Goal: Transaction & Acquisition: Purchase product/service

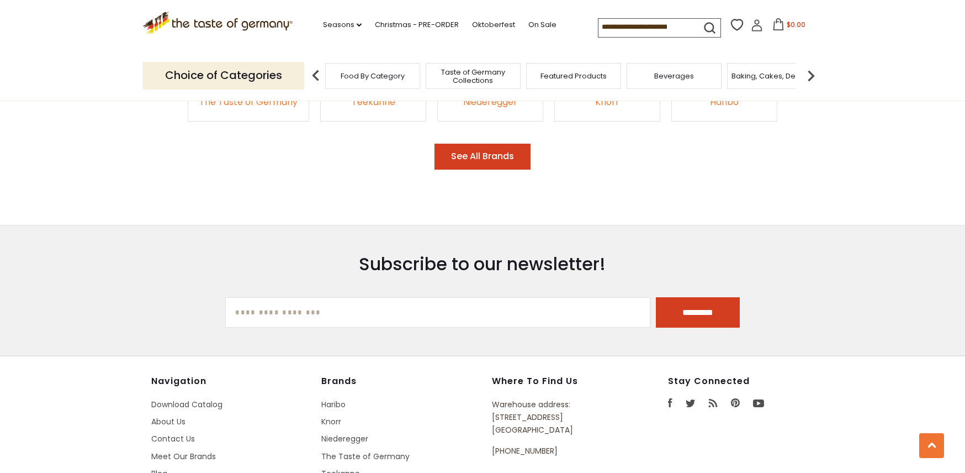
scroll to position [1824, 0]
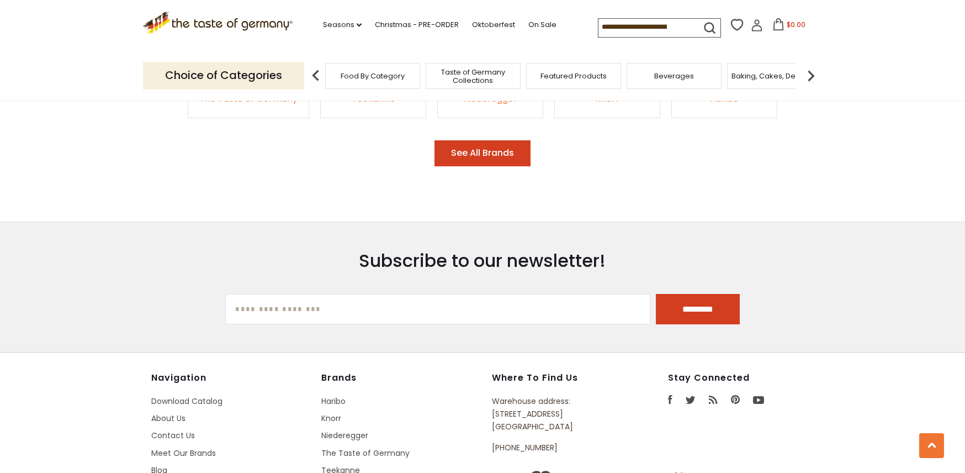
click at [774, 29] on icon at bounding box center [779, 24] width 10 height 12
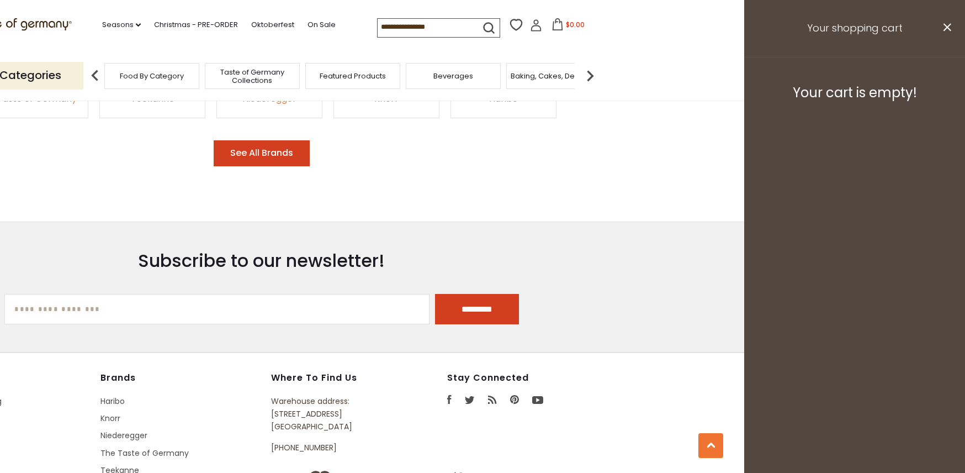
click at [952, 27] on h3 "Your shopping cart" at bounding box center [854, 28] width 221 height 57
click at [530, 27] on icon at bounding box center [536, 25] width 12 height 12
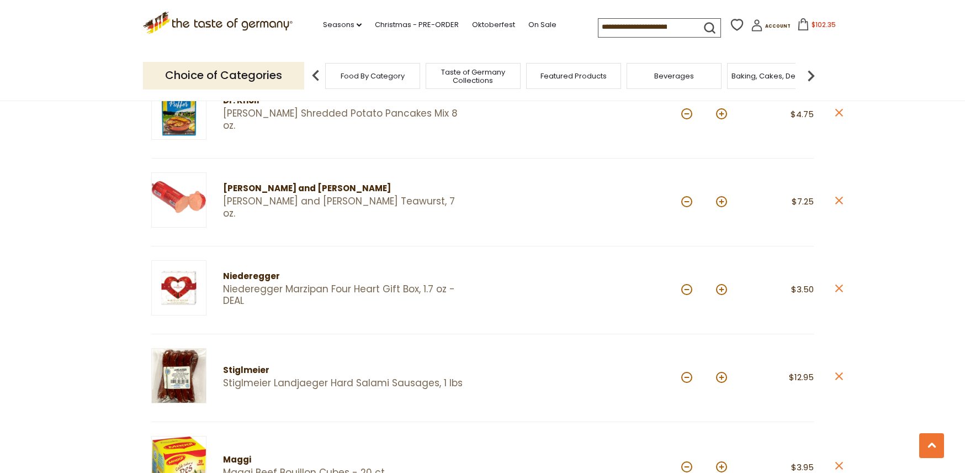
scroll to position [900, 0]
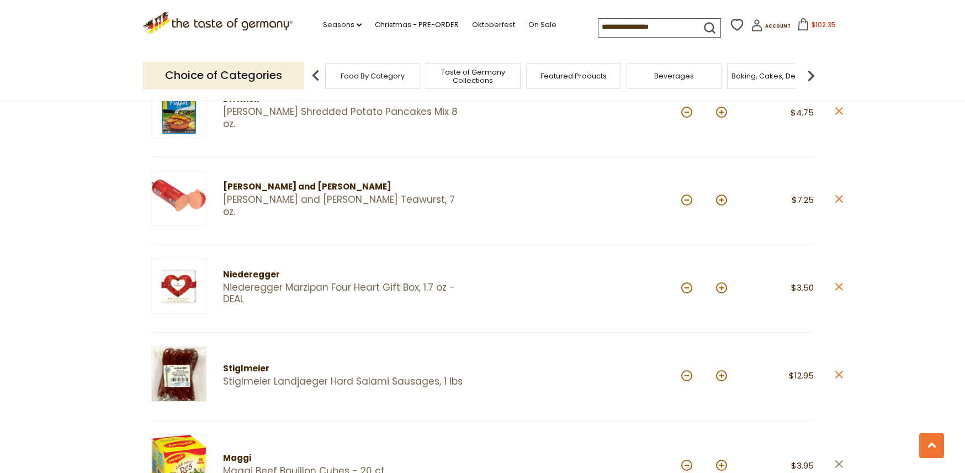
click at [839, 460] on icon at bounding box center [840, 464] width 8 height 8
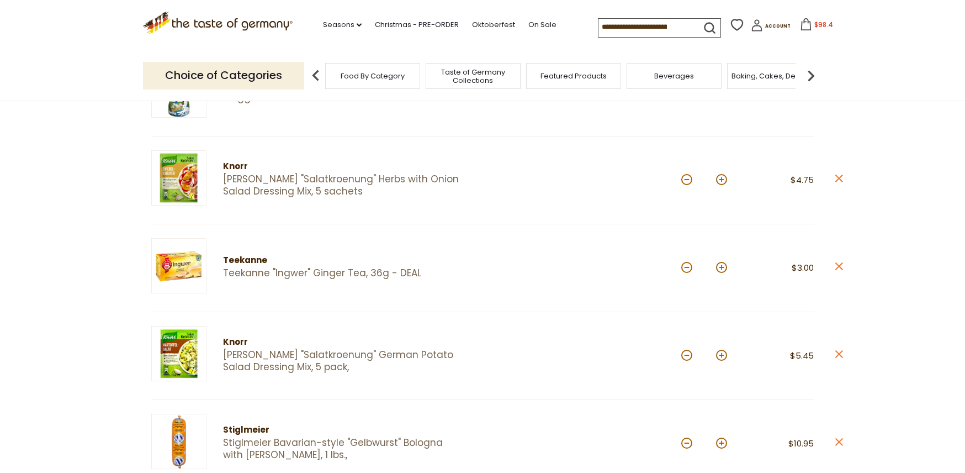
scroll to position [218, 1]
click at [839, 265] on icon at bounding box center [840, 266] width 8 height 8
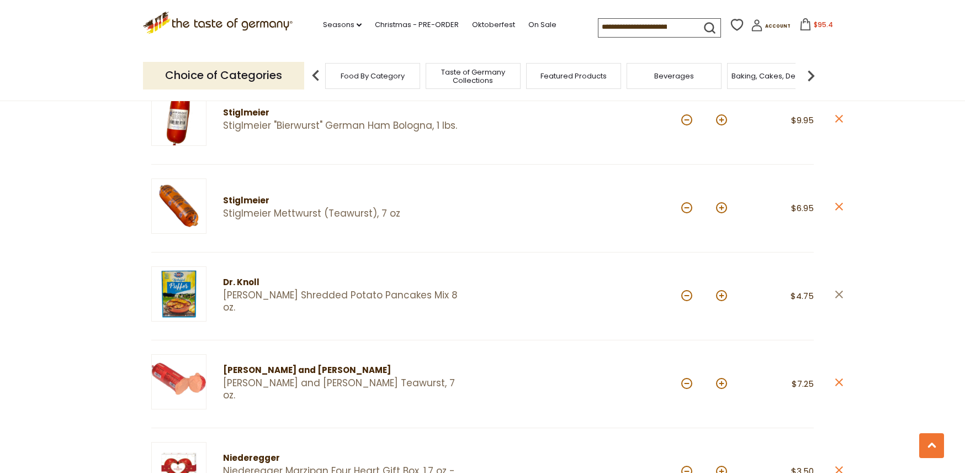
scroll to position [629, 1]
click at [836, 291] on icon "close" at bounding box center [839, 295] width 8 height 8
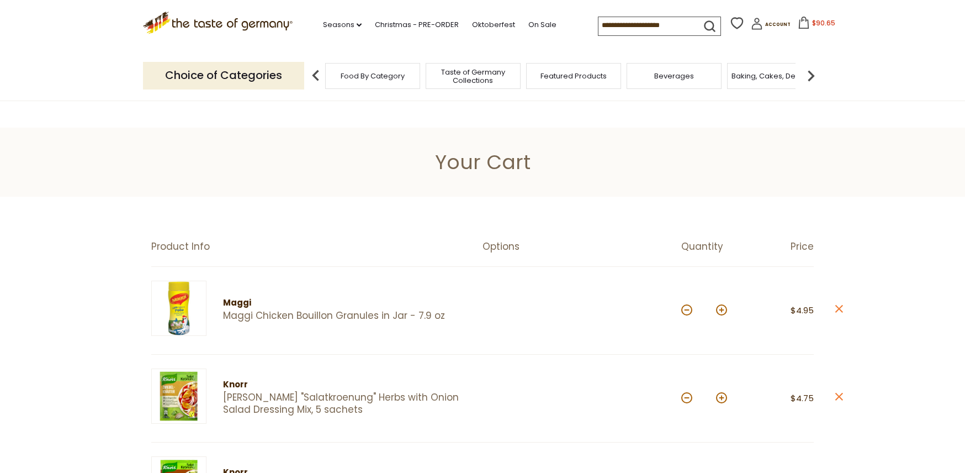
scroll to position [0, 0]
click at [529, 22] on link "On Sale" at bounding box center [543, 25] width 28 height 12
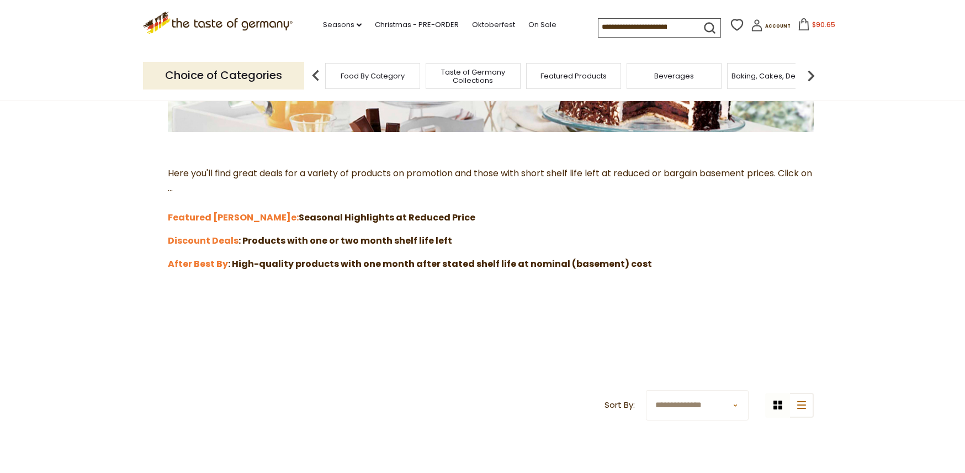
scroll to position [256, 0]
click at [217, 216] on strong "Featured Sal" at bounding box center [229, 217] width 123 height 13
click at [220, 235] on strong "Discount Deals" at bounding box center [203, 240] width 71 height 13
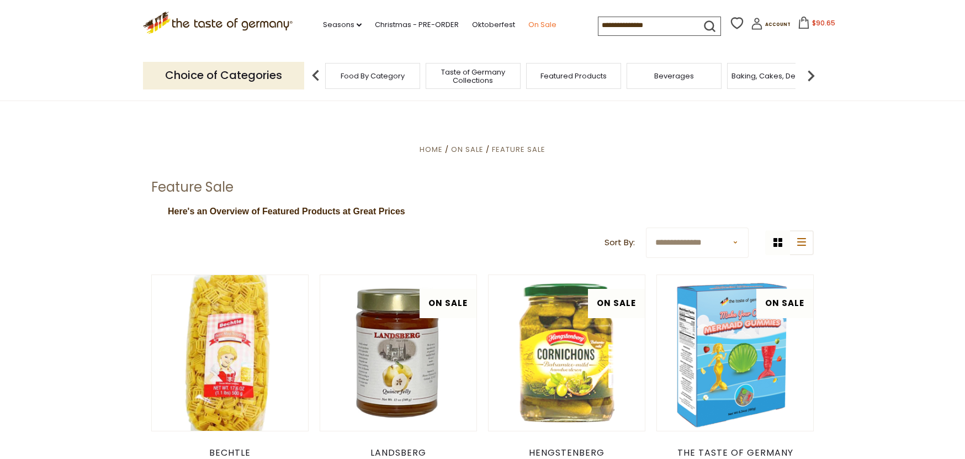
click at [529, 24] on link "On Sale" at bounding box center [543, 25] width 28 height 12
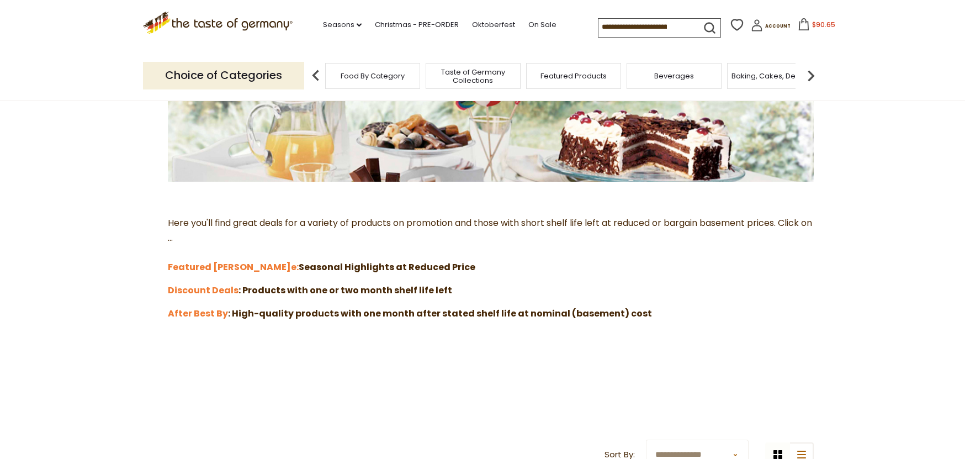
scroll to position [207, 0]
click at [216, 283] on strong "Discount Deals" at bounding box center [203, 289] width 71 height 13
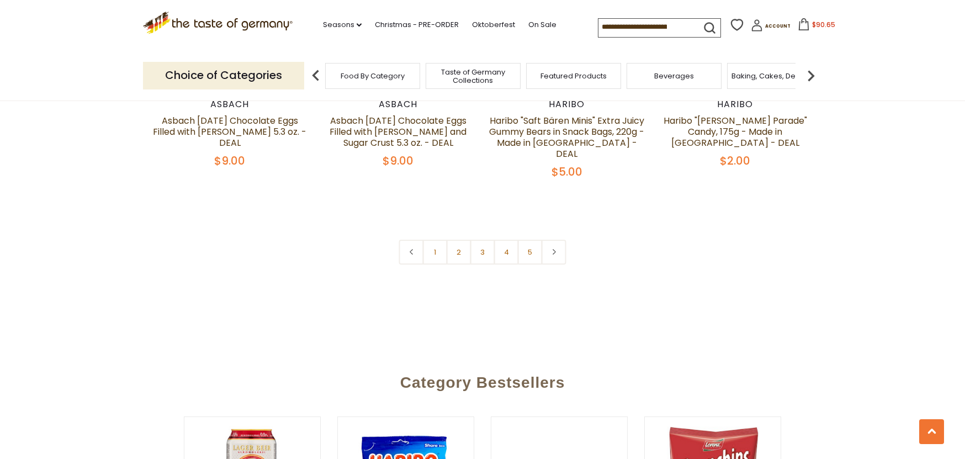
scroll to position [2564, 0]
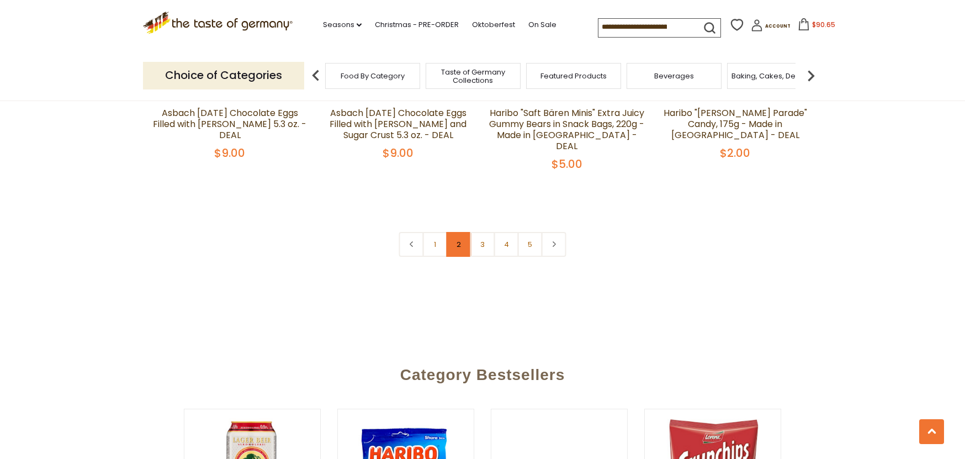
click at [453, 232] on link "2" at bounding box center [459, 244] width 25 height 25
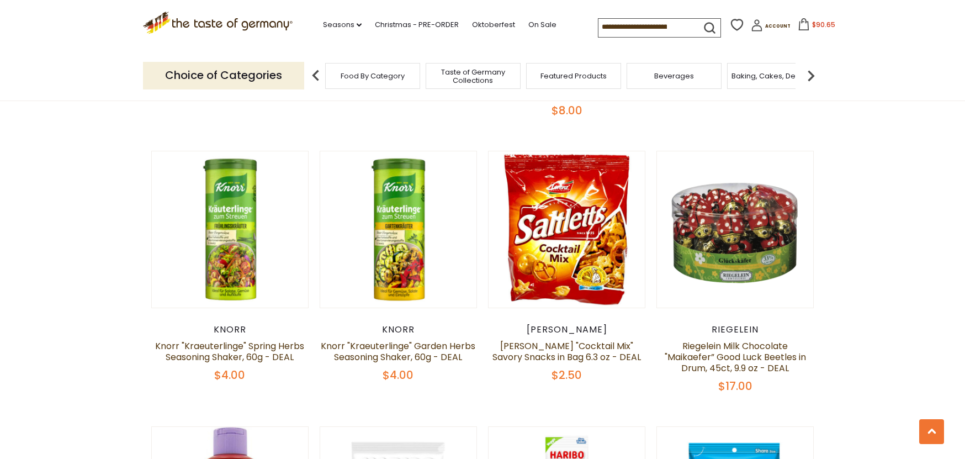
scroll to position [2103, 0]
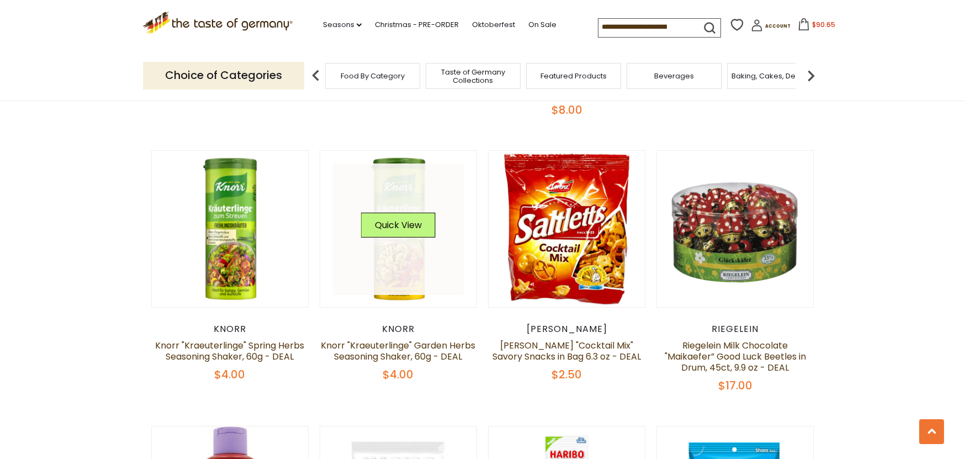
click at [390, 230] on link at bounding box center [398, 228] width 131 height 131
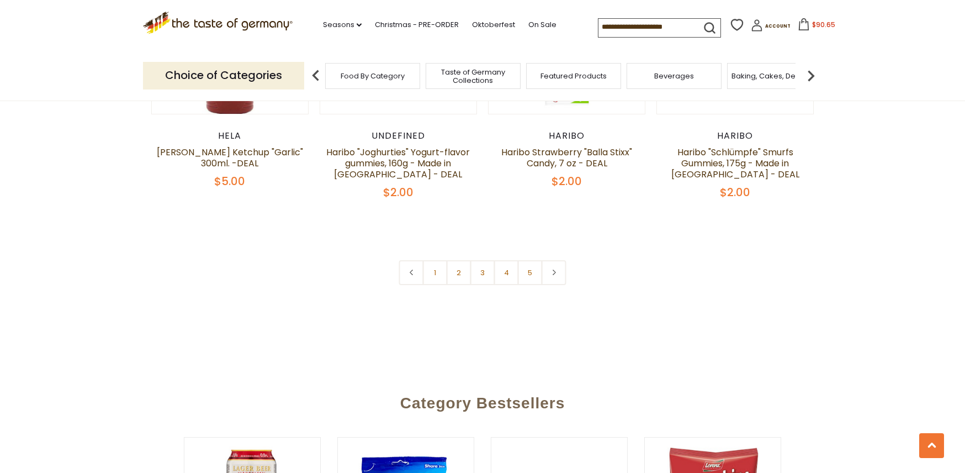
scroll to position [2570, 0]
click at [479, 261] on link "3" at bounding box center [483, 273] width 25 height 25
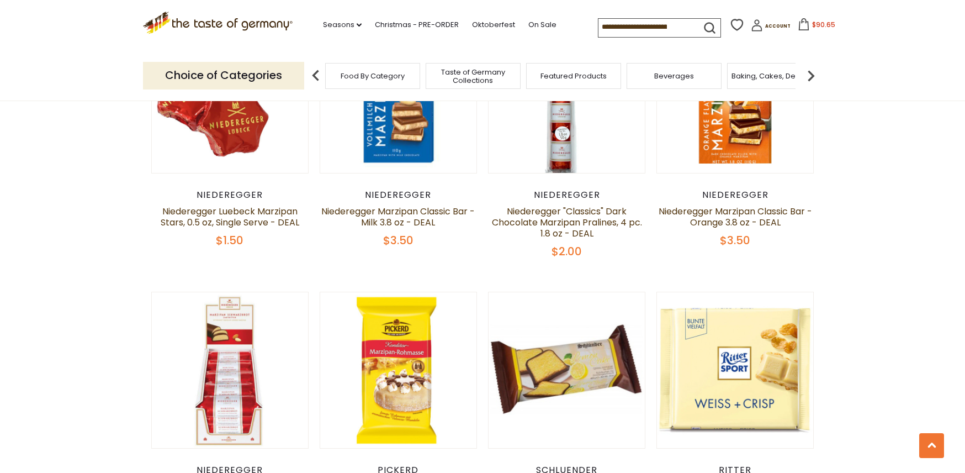
scroll to position [816, 0]
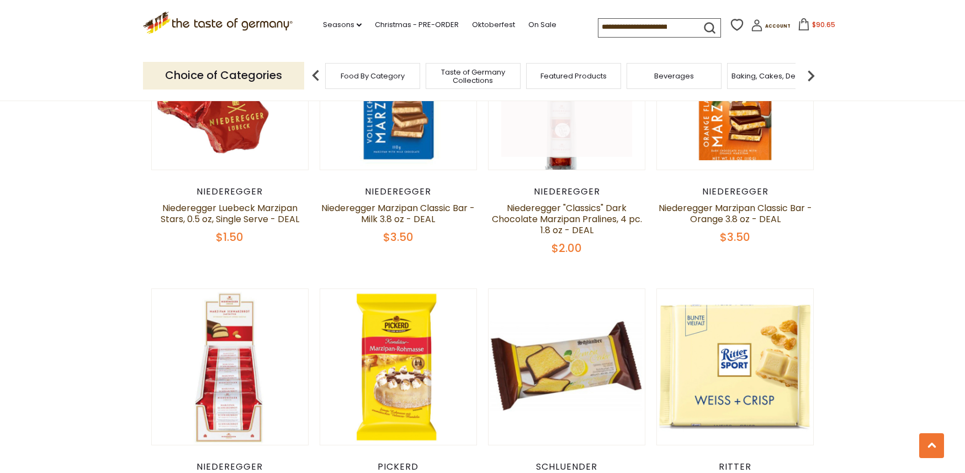
click at [563, 155] on link at bounding box center [566, 90] width 131 height 131
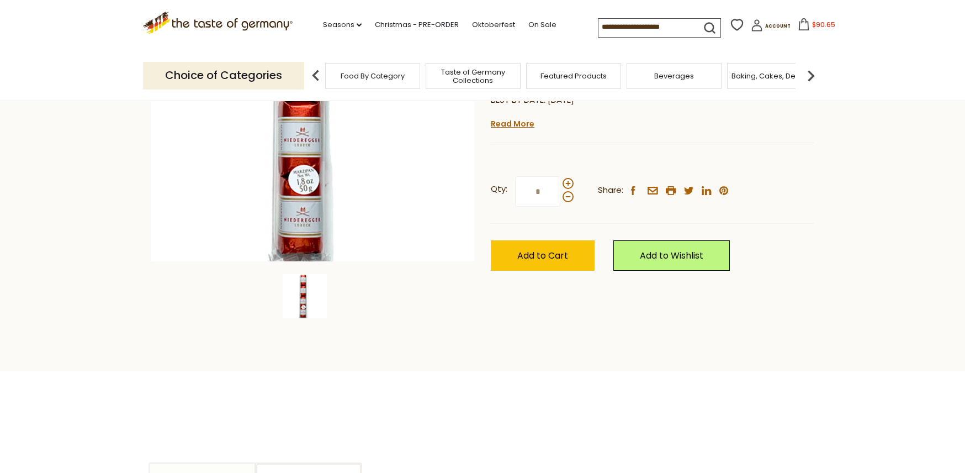
scroll to position [223, 0]
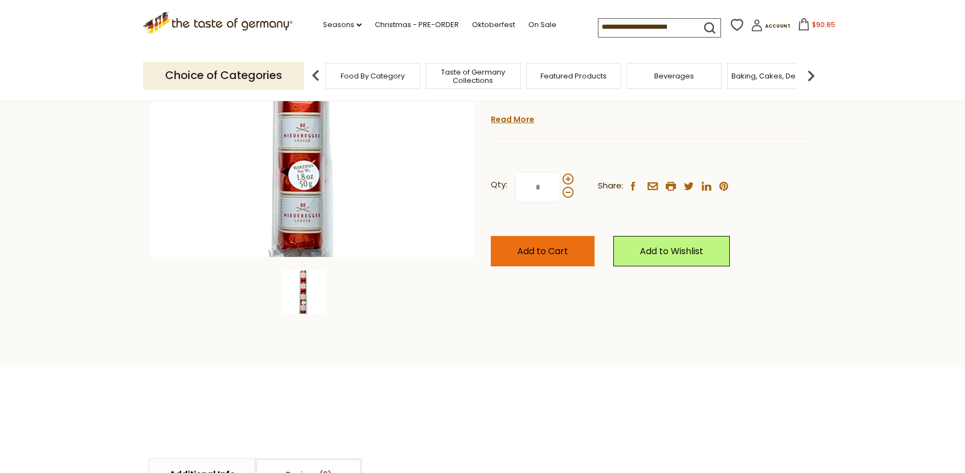
click at [565, 245] on span "Add to Cart" at bounding box center [542, 251] width 51 height 13
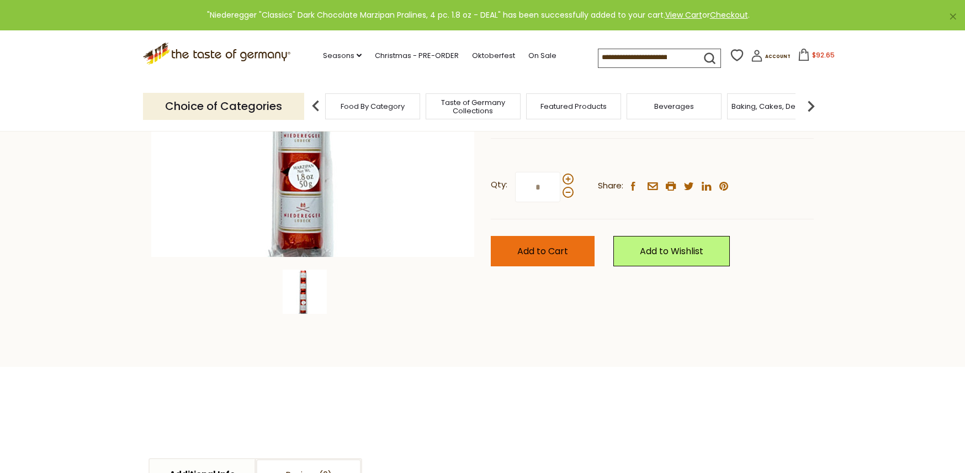
click at [546, 248] on span "Add to Cart" at bounding box center [542, 251] width 51 height 13
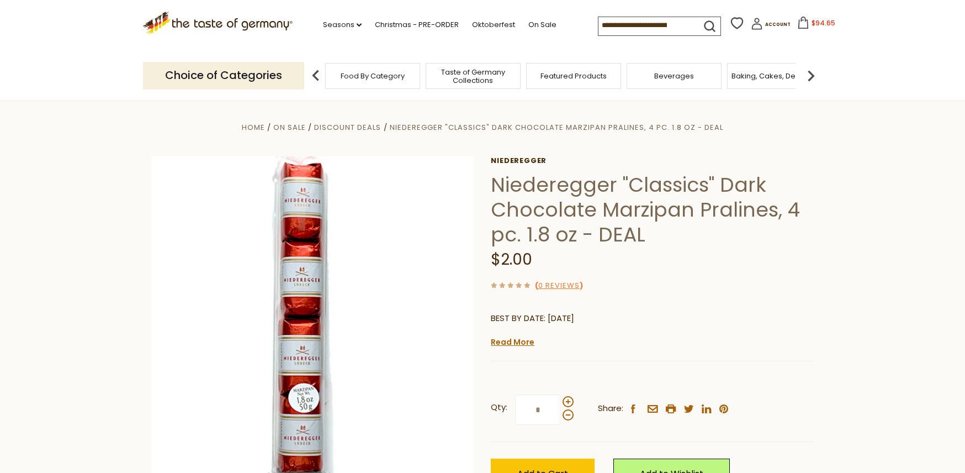
scroll to position [0, 0]
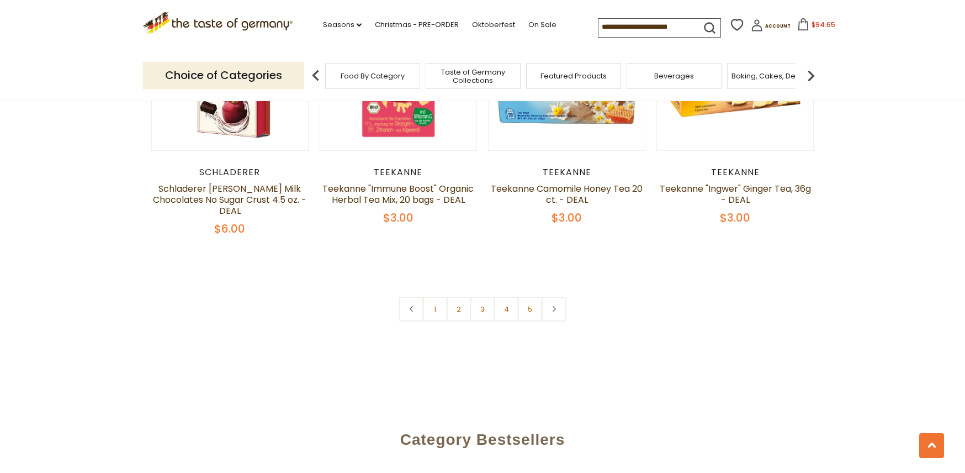
scroll to position [2511, 0]
click at [507, 295] on link "4" at bounding box center [506, 307] width 25 height 25
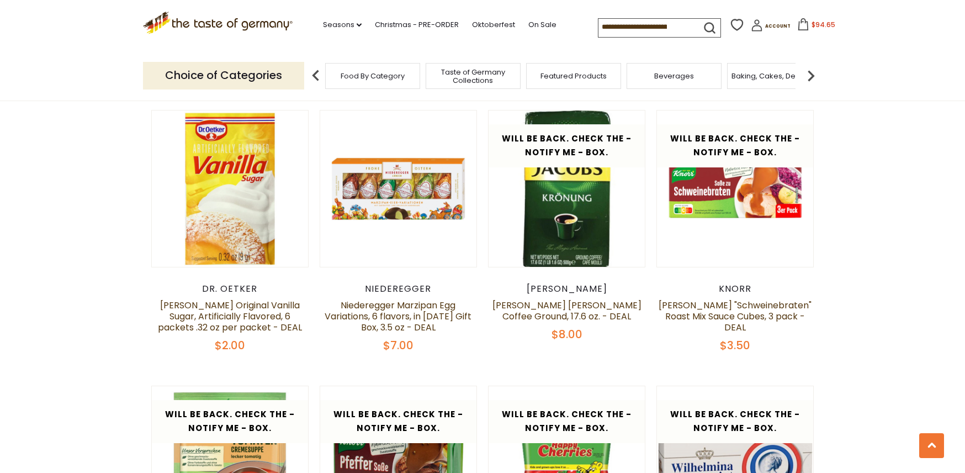
scroll to position [2097, 0]
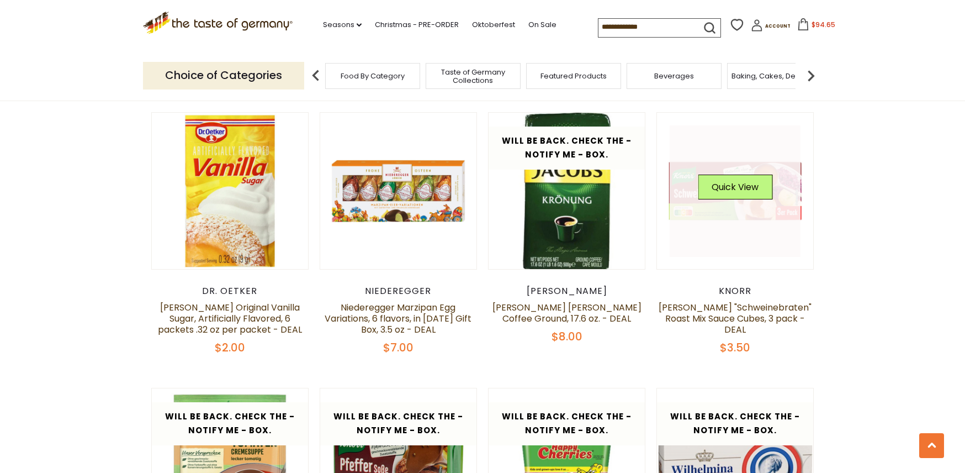
click at [749, 175] on div "Quick View" at bounding box center [735, 191] width 75 height 33
click at [720, 175] on button "Quick View" at bounding box center [735, 187] width 75 height 25
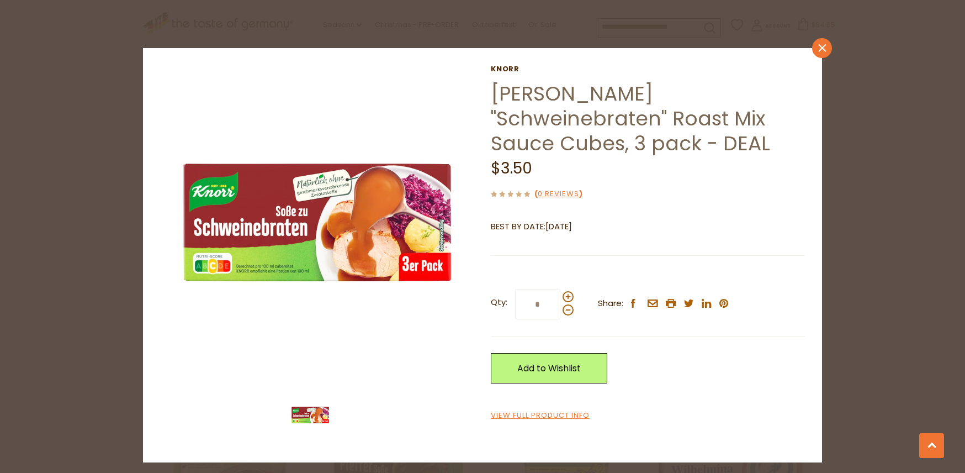
click at [822, 44] on link "close" at bounding box center [822, 48] width 20 height 20
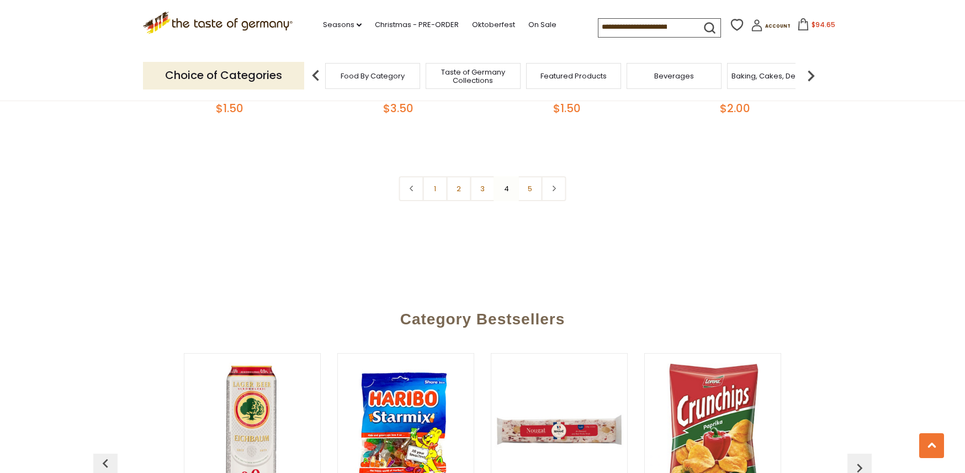
scroll to position [2603, 0]
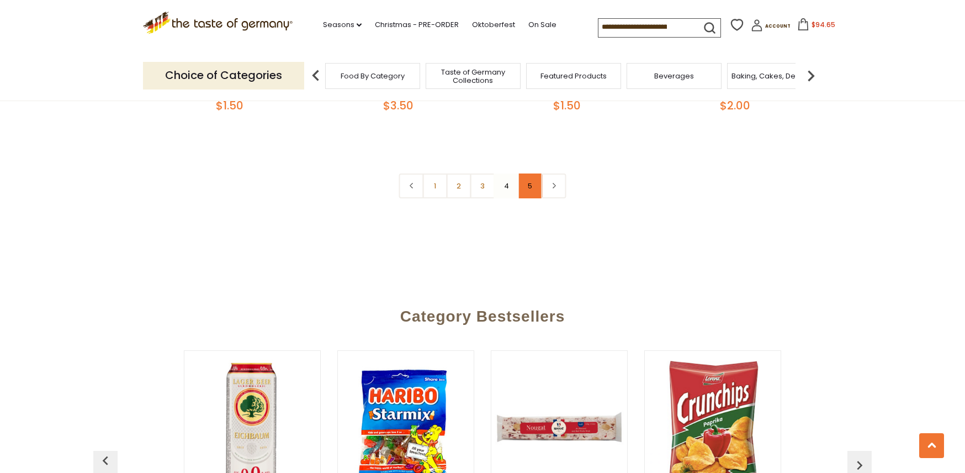
click at [532, 173] on link "5" at bounding box center [530, 185] width 25 height 25
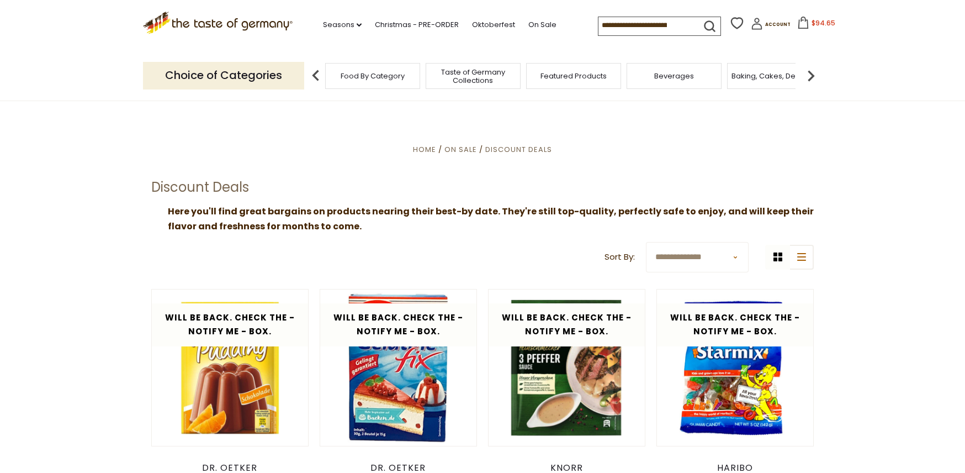
scroll to position [0, 0]
click at [529, 25] on link "On Sale" at bounding box center [543, 25] width 28 height 12
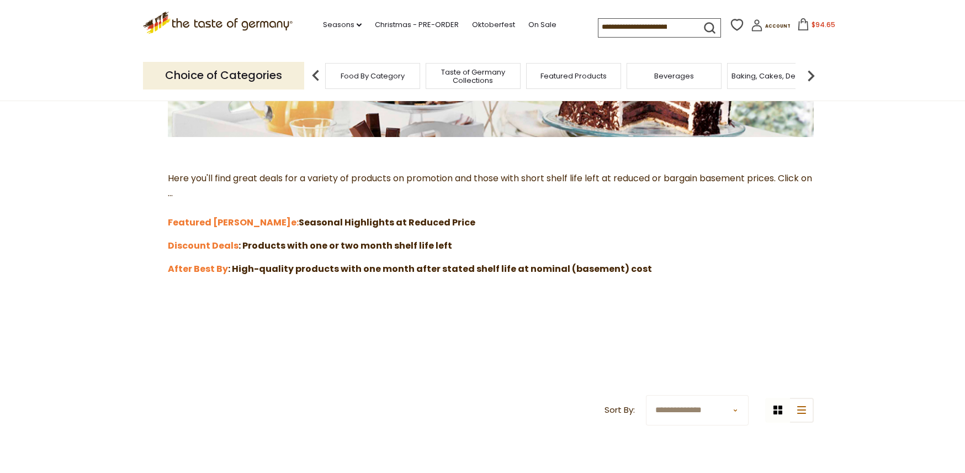
scroll to position [251, 0]
click at [204, 266] on strong "After Best By" at bounding box center [198, 268] width 60 height 13
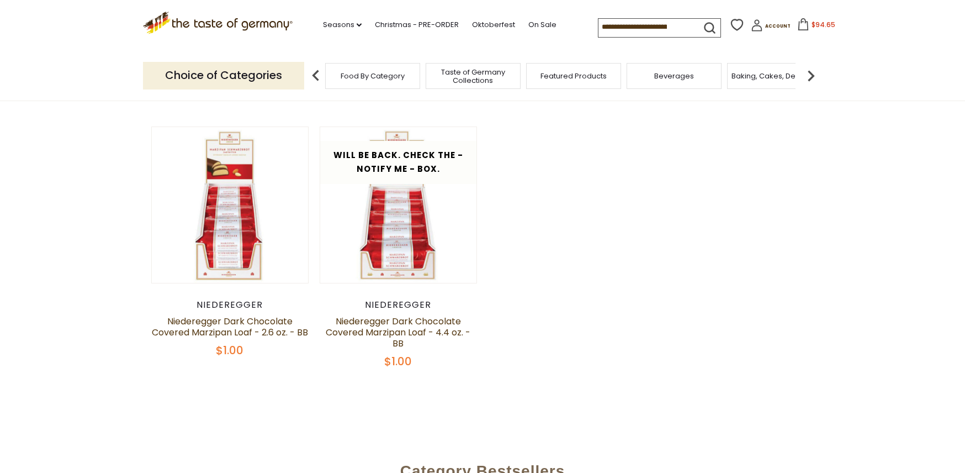
scroll to position [441, 0]
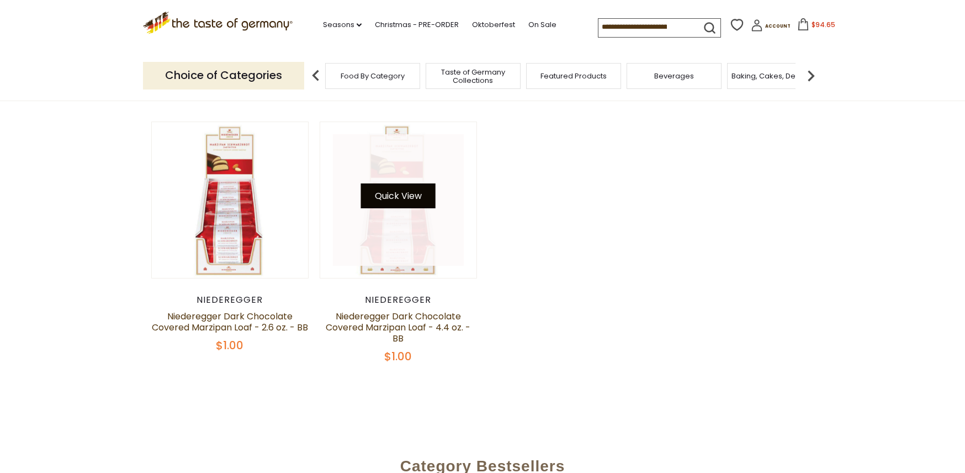
click at [405, 208] on button "Quick View" at bounding box center [398, 195] width 75 height 25
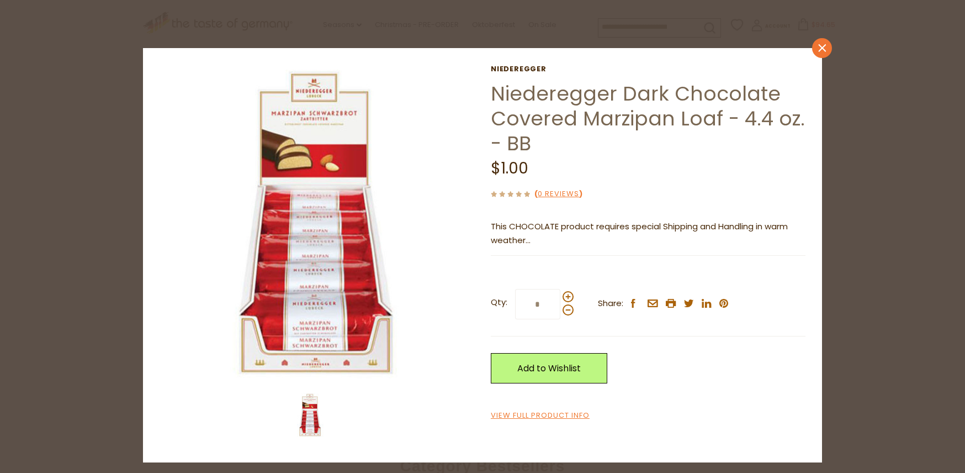
click at [821, 52] on link "close" at bounding box center [822, 48] width 20 height 20
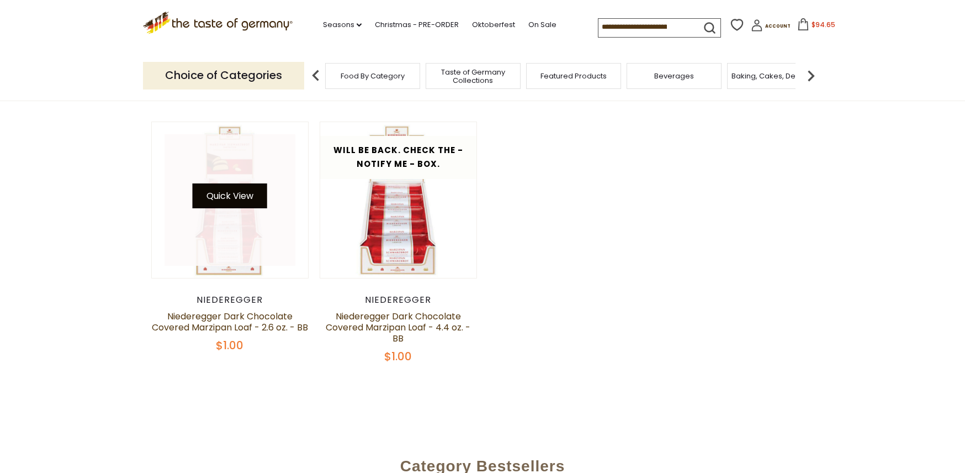
click at [259, 203] on button "Quick View" at bounding box center [230, 195] width 75 height 25
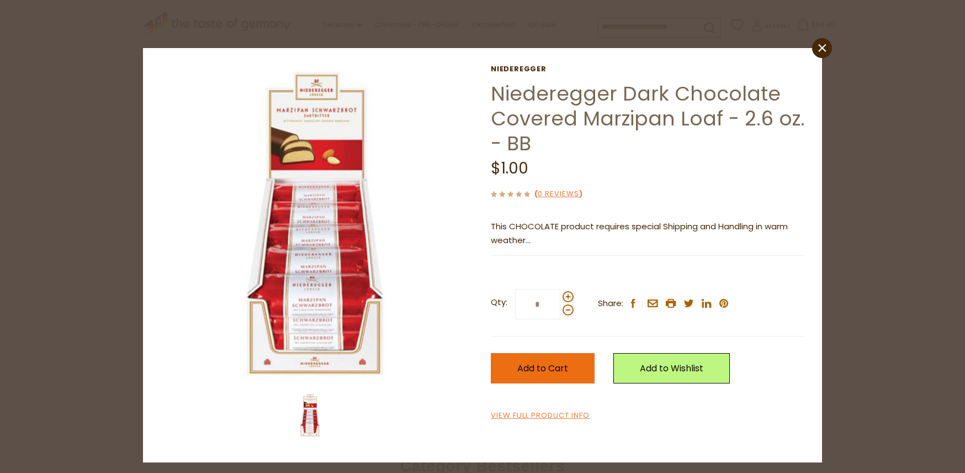
click at [551, 366] on span "Add to Cart" at bounding box center [542, 368] width 51 height 13
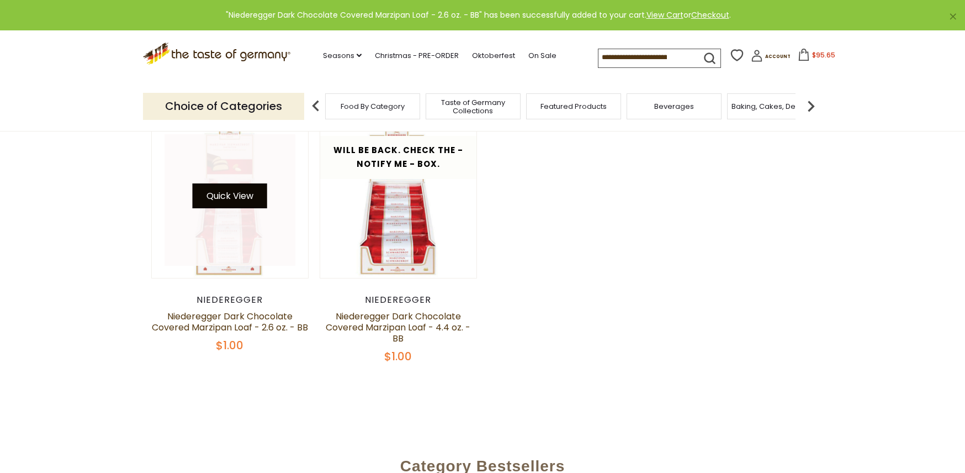
click at [247, 208] on button "Quick View" at bounding box center [230, 195] width 75 height 25
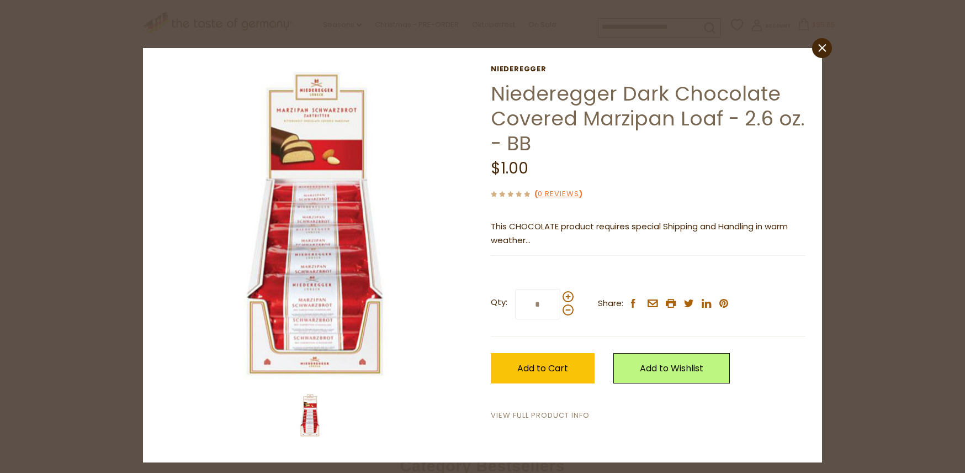
click at [538, 414] on link "View Full Product Info" at bounding box center [540, 416] width 99 height 12
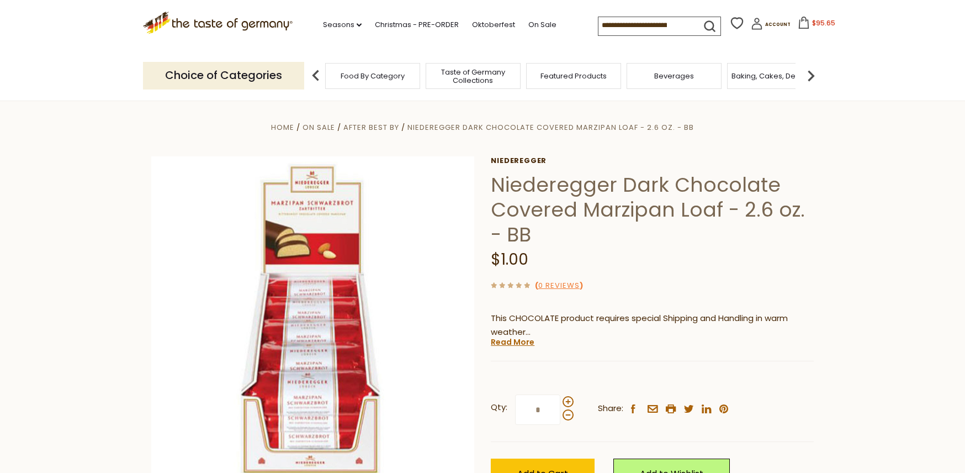
drag, startPoint x: 794, startPoint y: 20, endPoint x: 784, endPoint y: 25, distance: 11.1
click at [812, 20] on span "$95.65" at bounding box center [823, 22] width 23 height 9
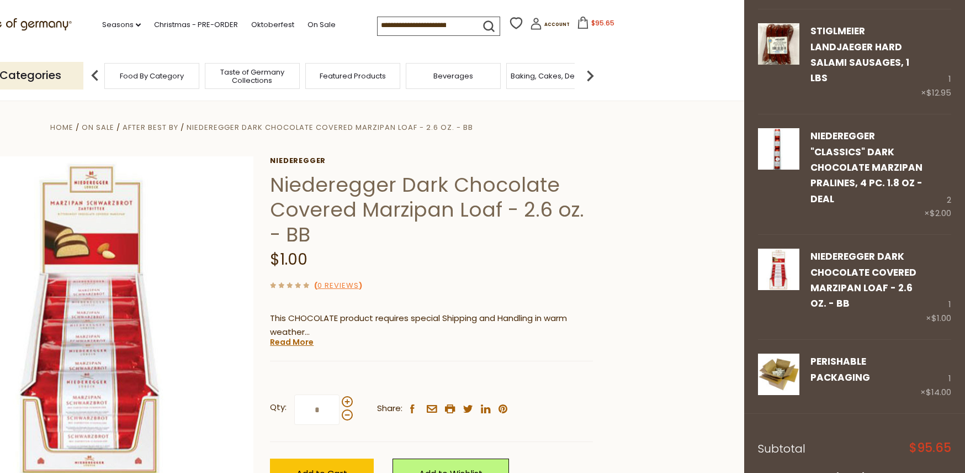
scroll to position [975, 0]
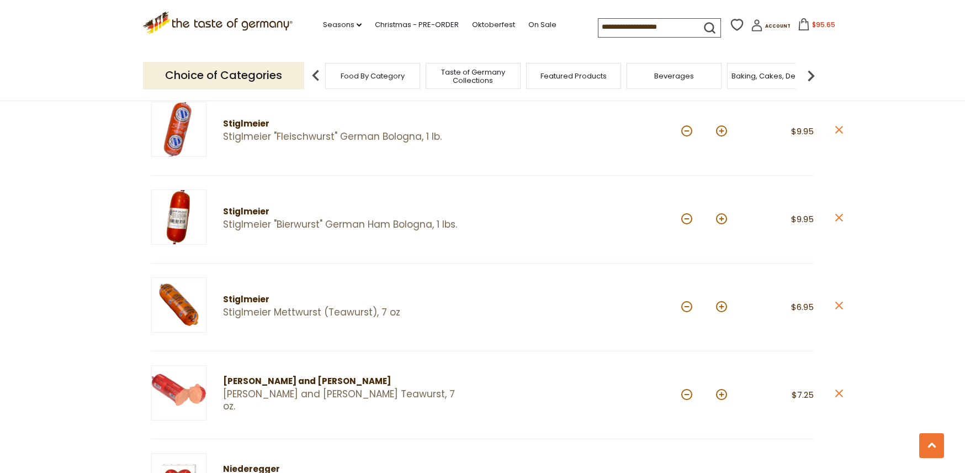
scroll to position [503, 0]
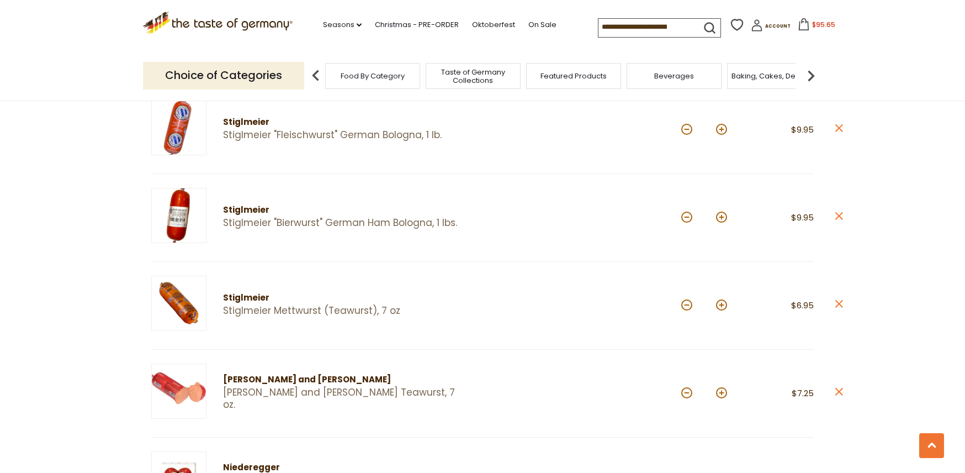
click at [841, 472] on icon "close" at bounding box center [839, 479] width 8 height 8
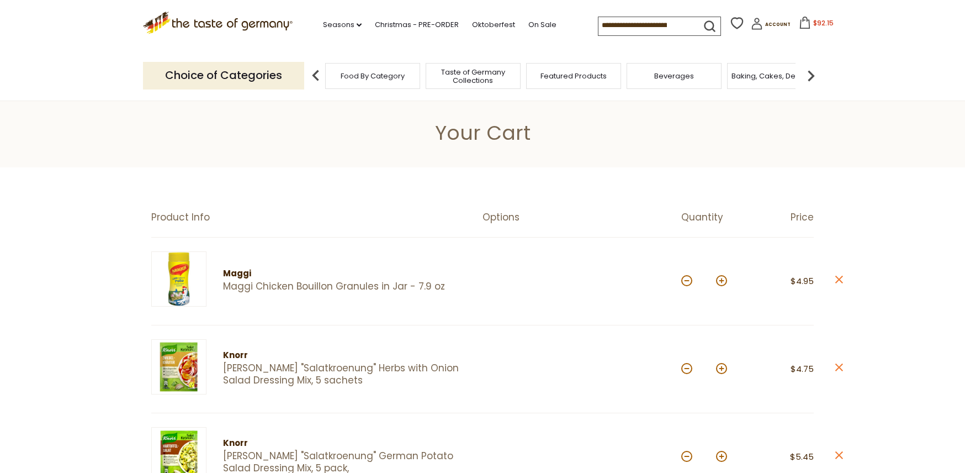
scroll to position [0, 0]
click at [529, 24] on link "On Sale" at bounding box center [543, 25] width 28 height 12
